Goal: Navigation & Orientation: Find specific page/section

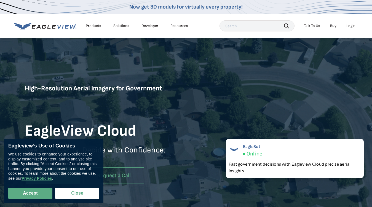
click at [93, 26] on div "Products" at bounding box center [93, 25] width 15 height 5
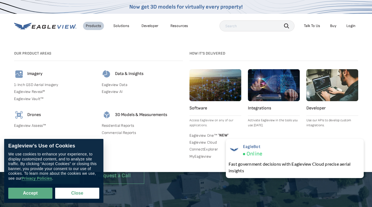
click at [121, 26] on div "Solutions" at bounding box center [121, 25] width 16 height 5
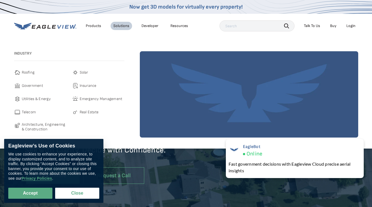
click at [179, 26] on div "Resources" at bounding box center [179, 25] width 18 height 5
click at [286, 26] on icon "button" at bounding box center [286, 25] width 5 height 5
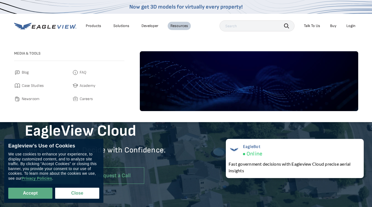
click at [312, 26] on div "Talk To Us" at bounding box center [312, 25] width 16 height 5
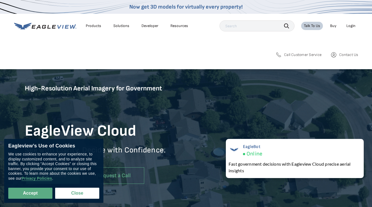
click at [351, 26] on div "Login" at bounding box center [350, 25] width 9 height 5
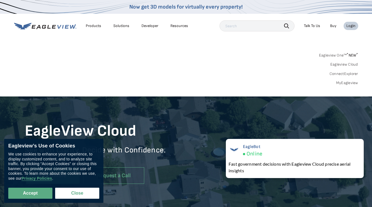
click at [30, 193] on button "Accept" at bounding box center [30, 193] width 44 height 11
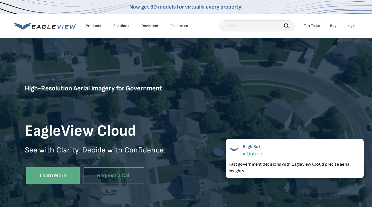
click at [77, 193] on button "Close" at bounding box center [76, 192] width 42 height 10
checkbox input "false"
click at [295, 158] on div "EagleBot Online Fast government decisions with Eagleview Cloud precise aerial i…" at bounding box center [295, 158] width 138 height 39
